Goal: Task Accomplishment & Management: Manage account settings

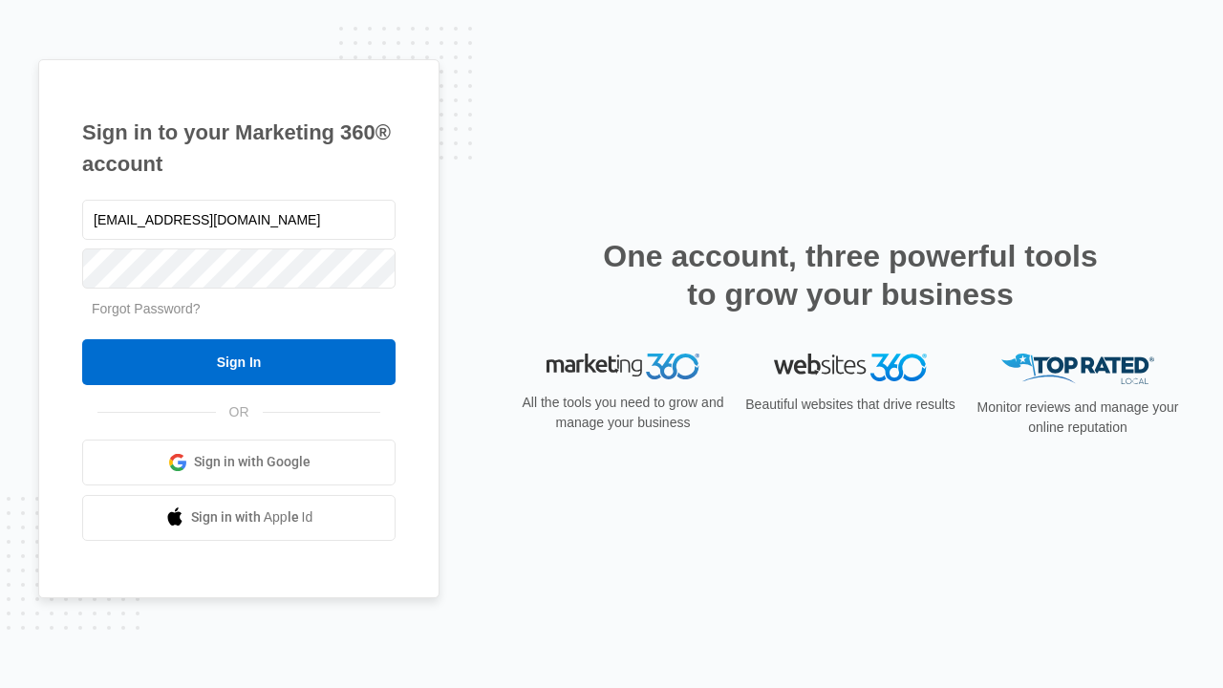
type input "dankie614@gmail.com"
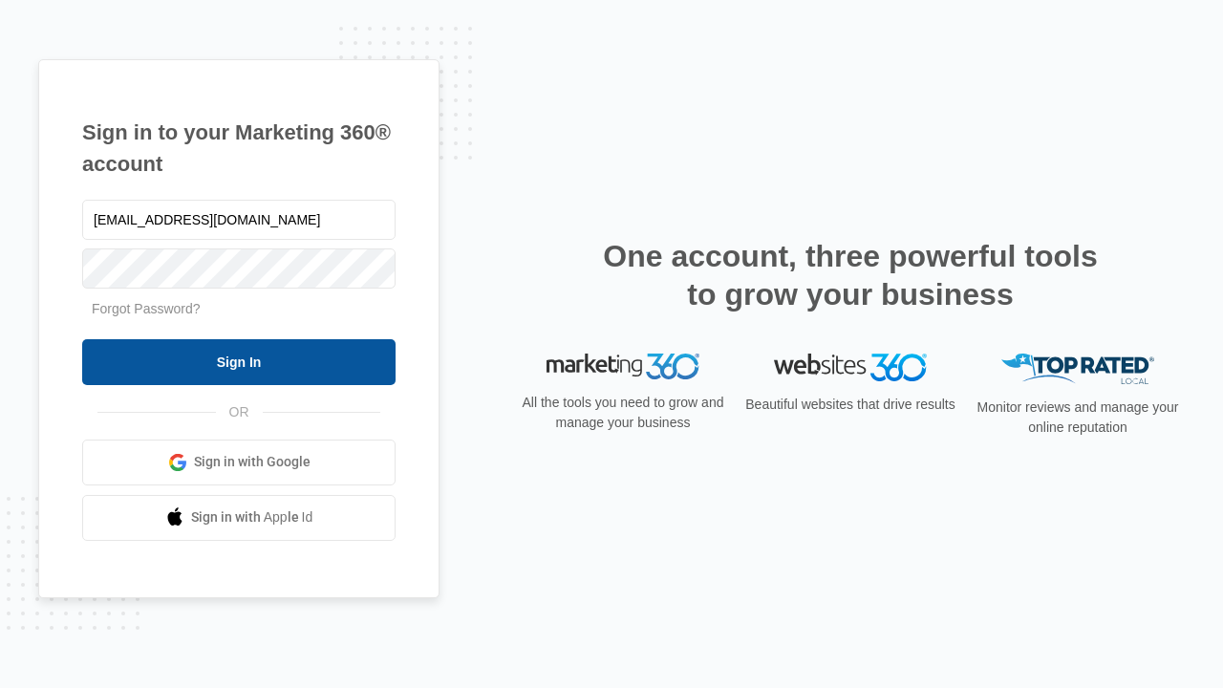
click at [239, 361] on input "Sign In" at bounding box center [238, 362] width 313 height 46
